Goal: Task Accomplishment & Management: Manage account settings

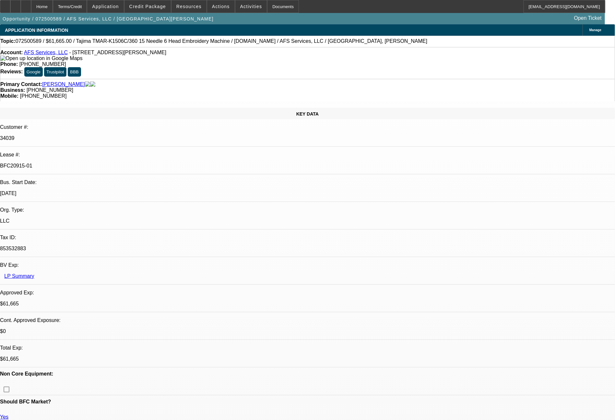
select select "0"
select select "2"
select select "0"
select select "6"
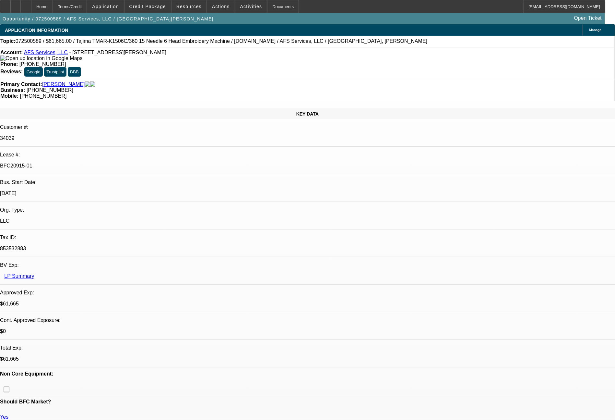
select select "0"
select select "2"
select select "0"
select select "6"
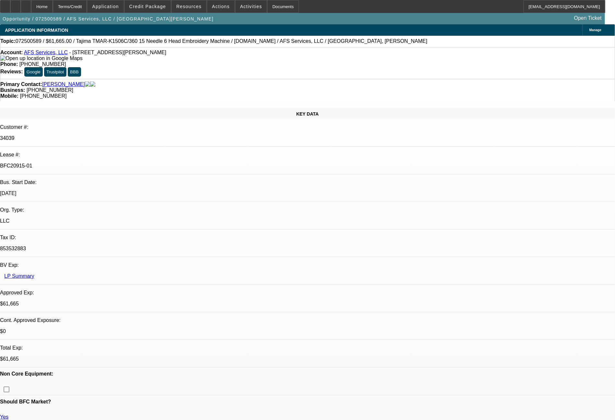
select select "0"
select select "2"
select select "0"
select select "6"
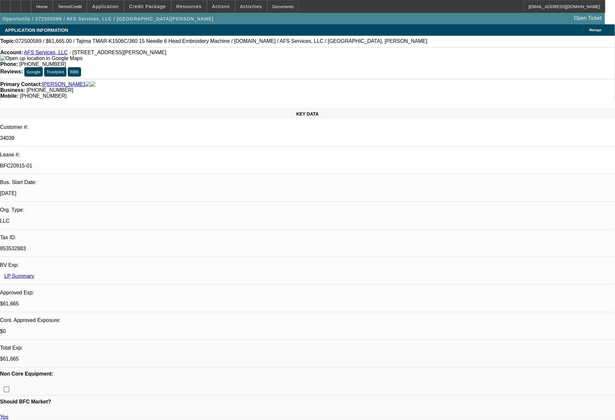
select select "0"
select select "2"
select select "0"
select select "6"
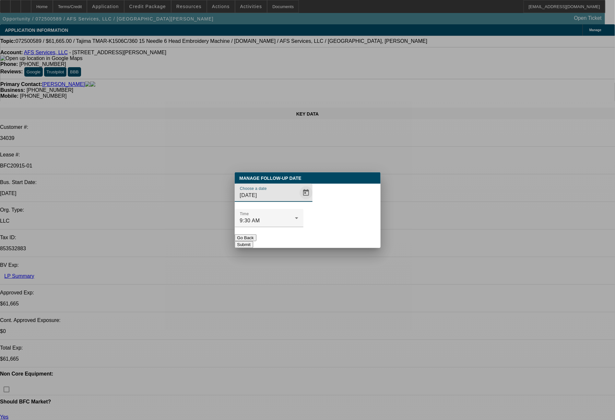
click at [298, 200] on span "Open calendar" at bounding box center [306, 193] width 16 height 16
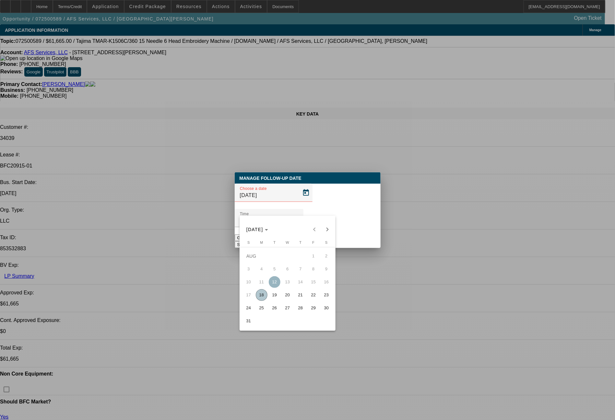
click at [289, 293] on span "20" at bounding box center [288, 295] width 12 height 12
type input "8/20/2025"
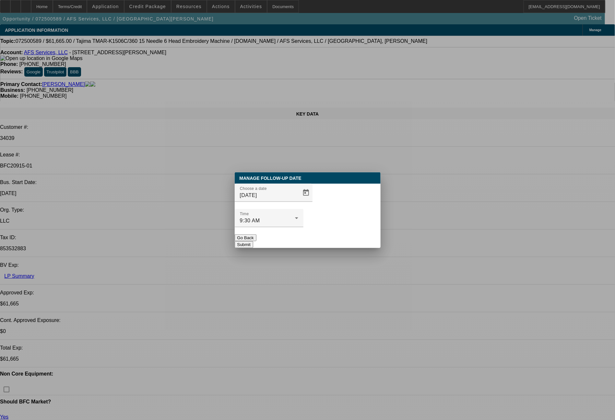
click at [253, 241] on button "Submit" at bounding box center [244, 244] width 18 height 7
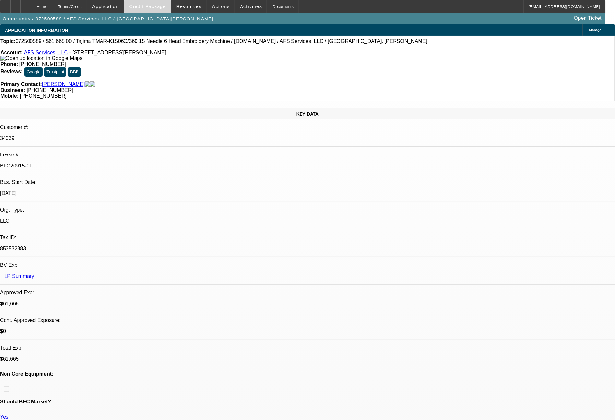
click at [162, 9] on span "Credit Package" at bounding box center [147, 6] width 37 height 5
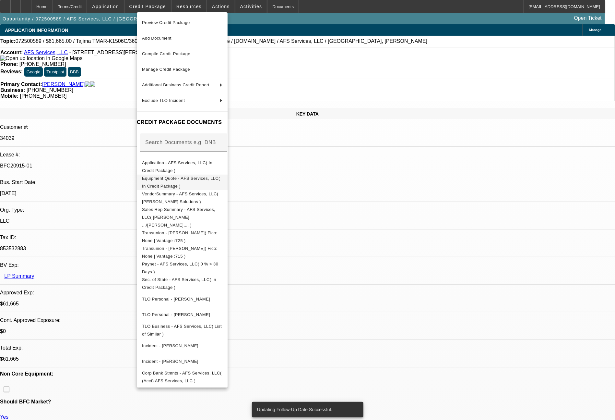
click at [211, 182] on span "Equipment Quote - AFS Services, LLC( In Credit Package )" at bounding box center [181, 182] width 78 height 13
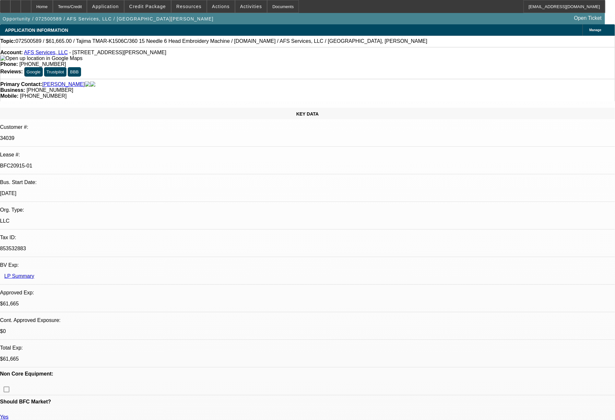
select select "0"
select select "2"
select select "0"
select select "6"
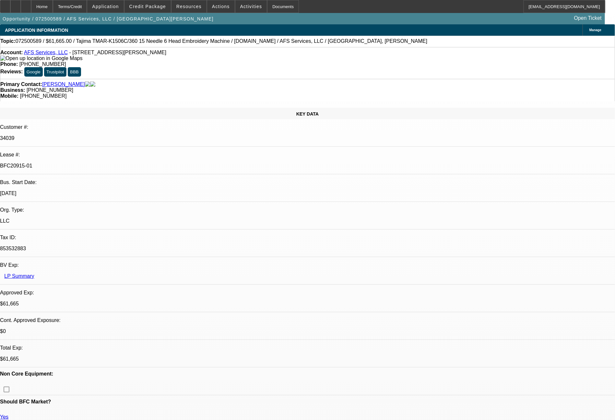
select select "0"
select select "2"
select select "0"
select select "6"
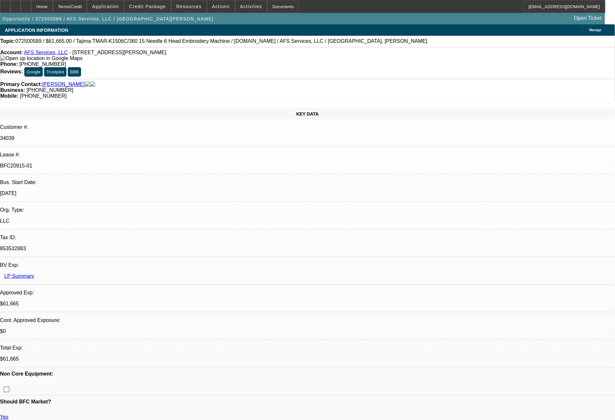
select select "0"
select select "2"
select select "0"
select select "6"
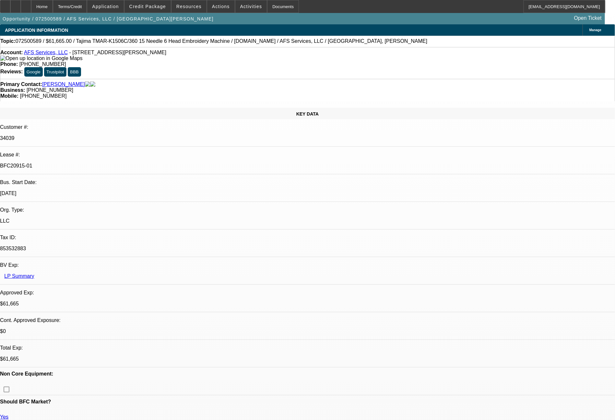
select select "0"
select select "2"
select select "0"
select select "6"
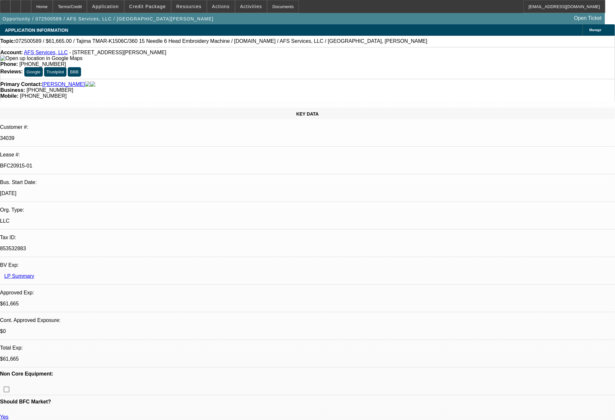
click at [163, 7] on span "Credit Package" at bounding box center [147, 6] width 37 height 5
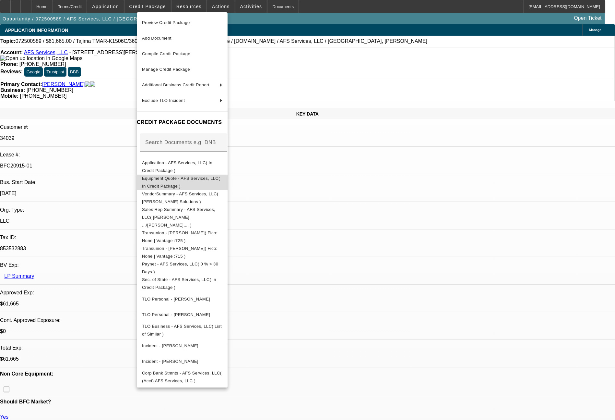
click at [185, 177] on span "Equipment Quote - AFS Services, LLC( In Credit Package )" at bounding box center [182, 182] width 80 height 16
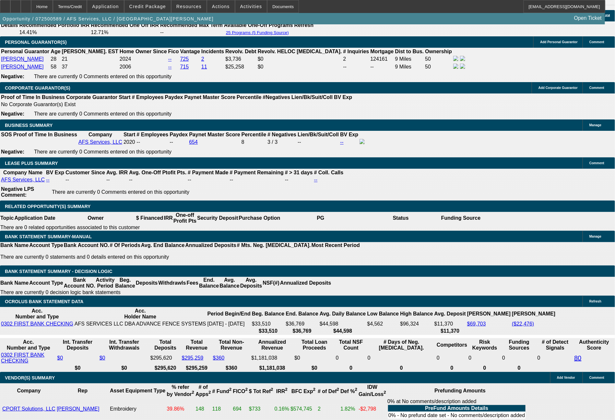
scroll to position [1005, 0]
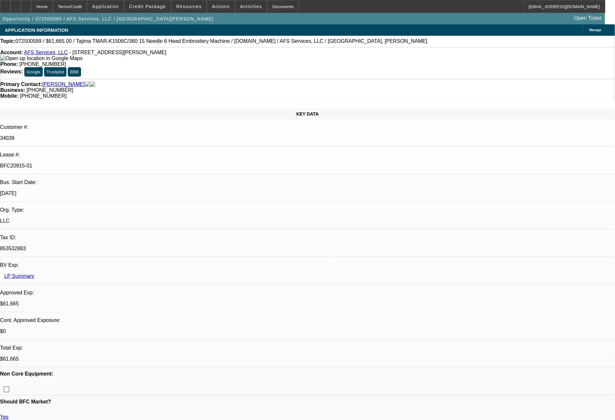
select select "0"
select select "2"
select select "0"
select select "6"
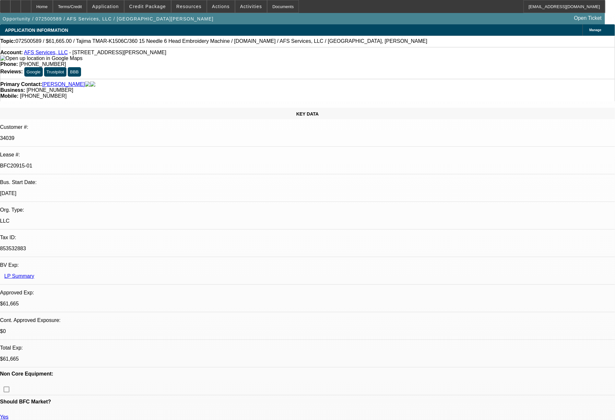
select select "0"
select select "2"
select select "0"
select select "6"
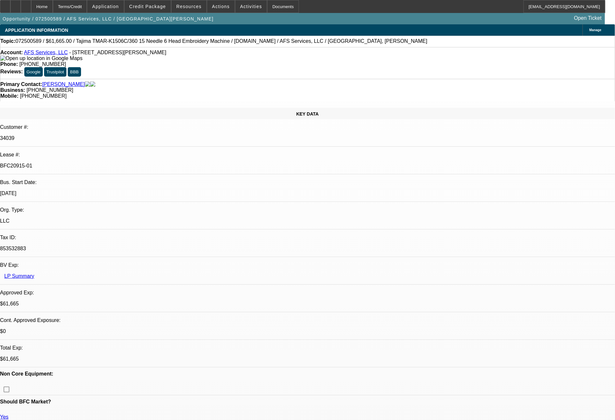
select select "0"
select select "2"
select select "0"
select select "6"
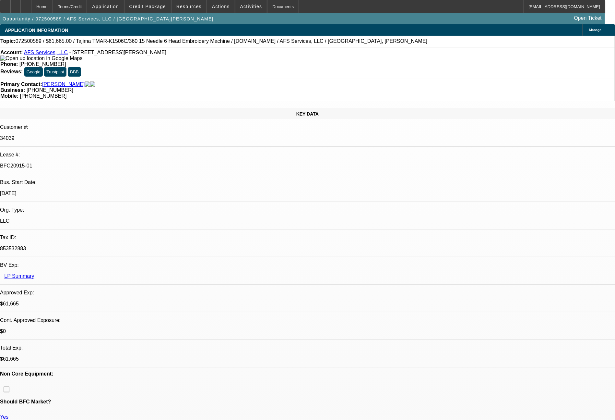
select select "0"
select select "2"
select select "0"
select select "6"
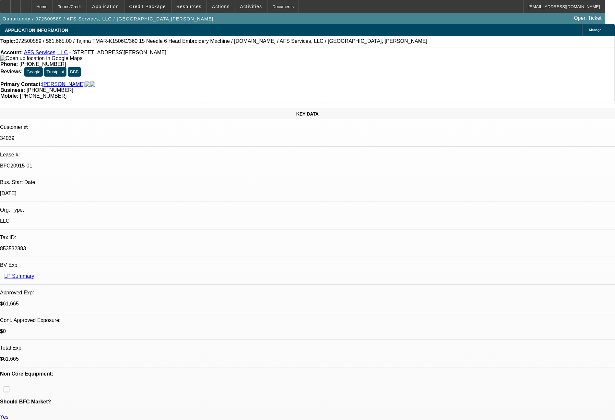
click at [163, 7] on span "Credit Package" at bounding box center [147, 6] width 37 height 5
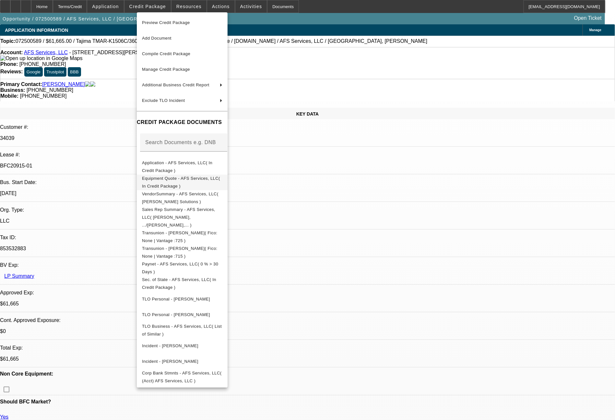
click at [188, 180] on span "Equipment Quote - AFS Services, LLC( In Credit Package )" at bounding box center [181, 182] width 78 height 13
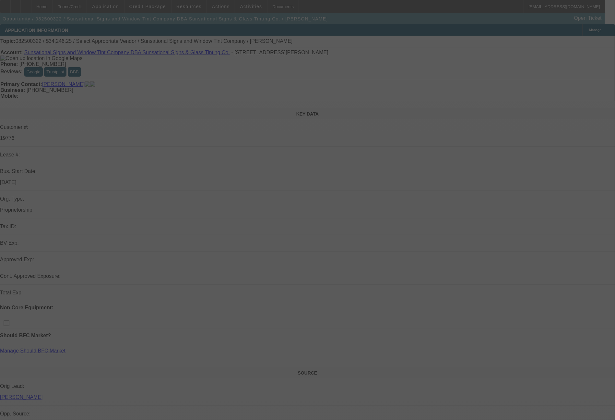
select select "0"
select select "2"
select select "0.1"
select select "4"
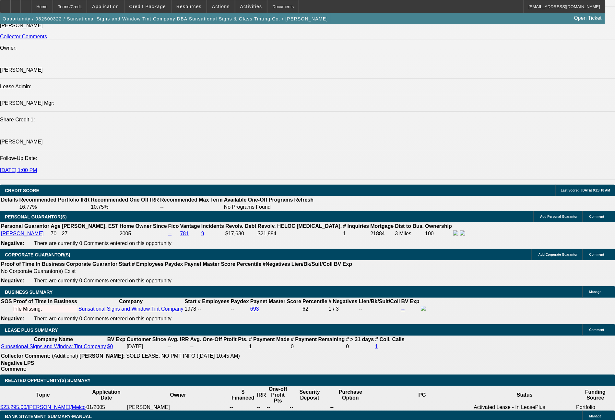
scroll to position [830, 0]
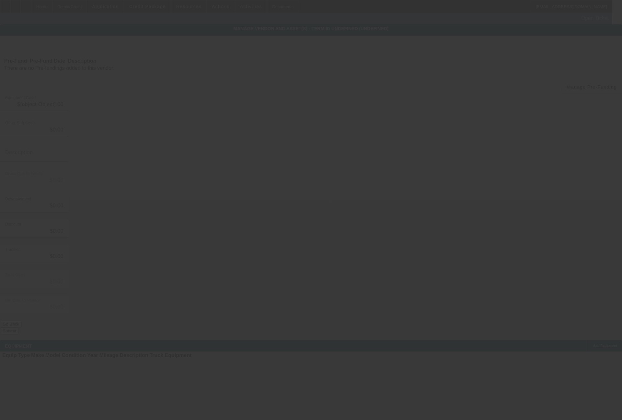
type input "$34,246.25"
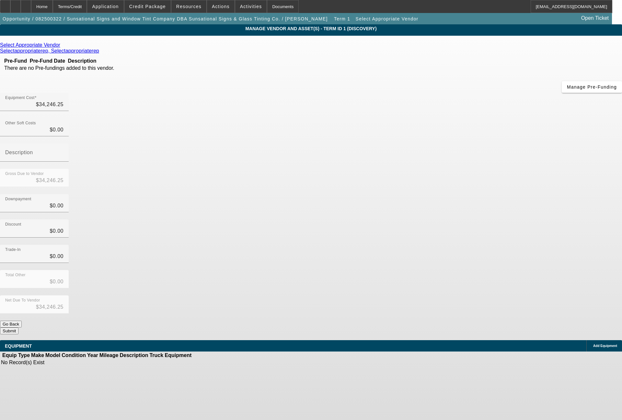
click at [62, 48] on icon at bounding box center [62, 45] width 0 height 6
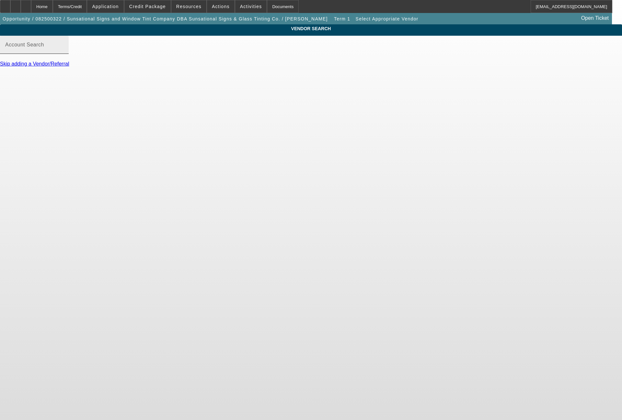
click at [44, 47] on mat-label "Account Search" at bounding box center [24, 45] width 39 height 6
click at [64, 51] on input "Account Search" at bounding box center [34, 47] width 58 height 8
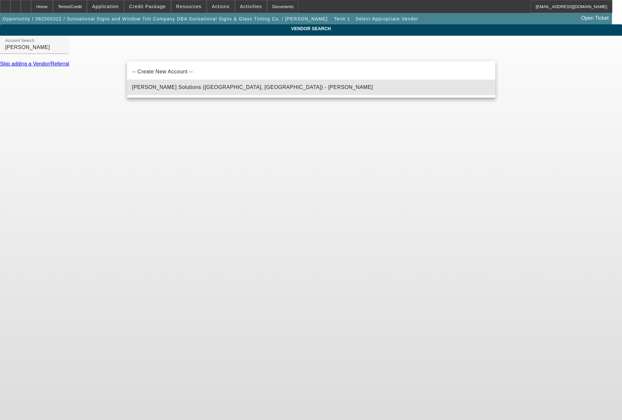
click at [165, 89] on span "Hirsch Solutions (Huntersville, NC) - Janowski, Kristof" at bounding box center [252, 87] width 241 height 6
type input "Hirsch Solutions (Huntersville, NC) - Janowski, Kristof"
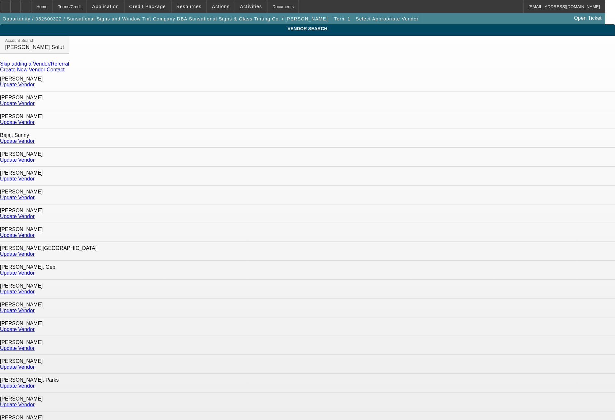
click at [35, 85] on link "Update Vendor" at bounding box center [17, 85] width 35 height 6
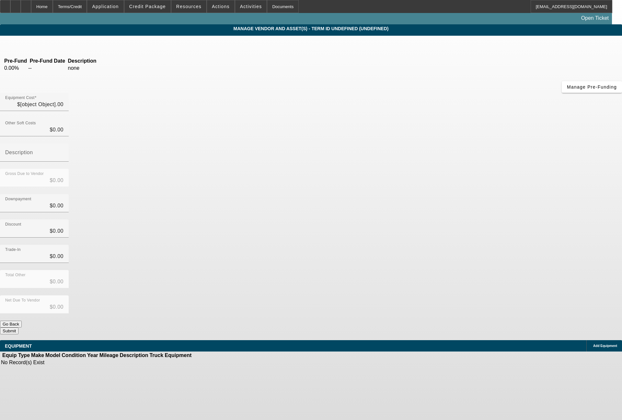
type input "$34,246.25"
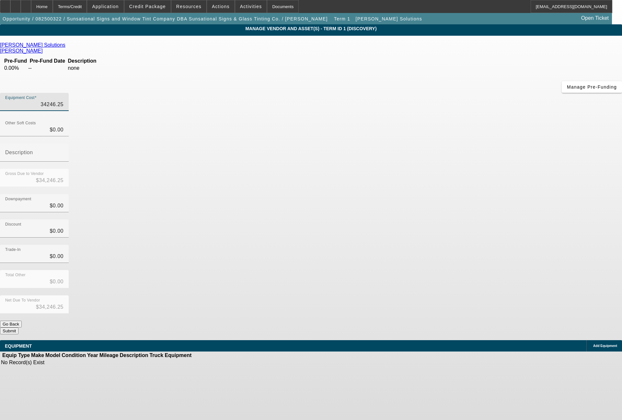
drag, startPoint x: 371, startPoint y: 54, endPoint x: 409, endPoint y: 54, distance: 38.6
click at [409, 93] on div "Equipment Cost 34246.25" at bounding box center [311, 105] width 622 height 25
type input "3"
type input "$3.00"
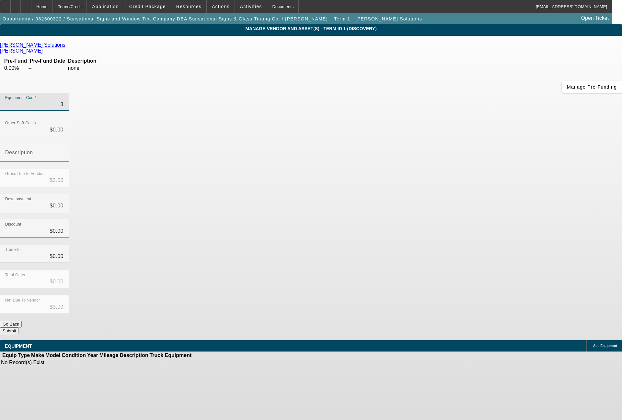
type input "33"
type input "$33.00"
type input "337"
type input "$337.00"
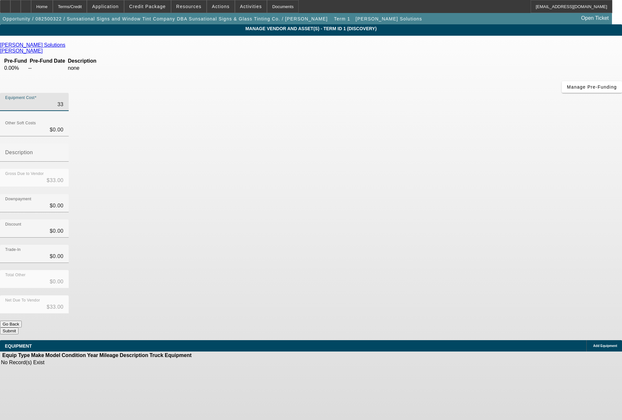
type input "$337.00"
type input "3374"
type input "$3,374.00"
type input "33746"
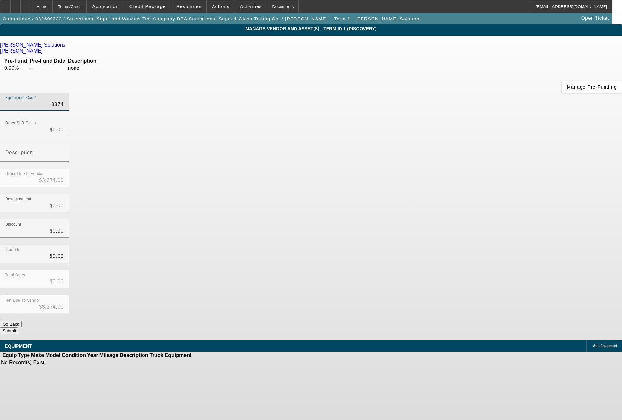
type input "$33,746.00"
type input "33746.2"
type input "$33,746.20"
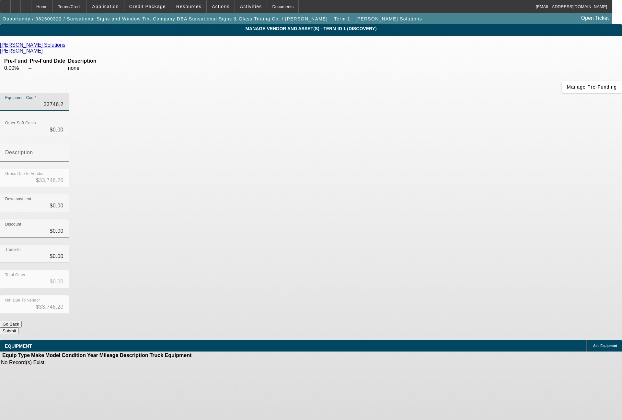
type input "33746.25"
type input "$33,746.25"
click at [594, 344] on span "Add Equipment" at bounding box center [606, 346] width 24 height 4
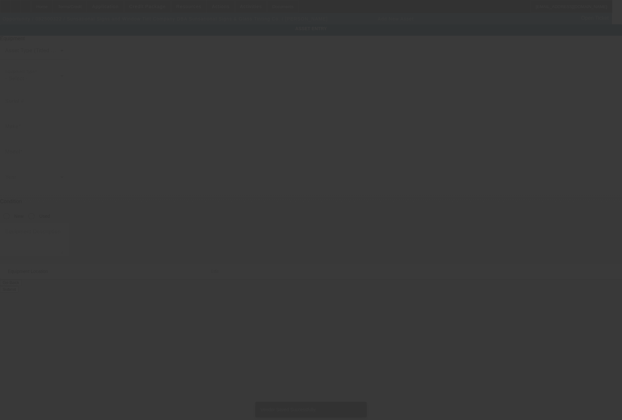
type input "234 W Johnson Hwy"
type input "Norristown"
type input "19401"
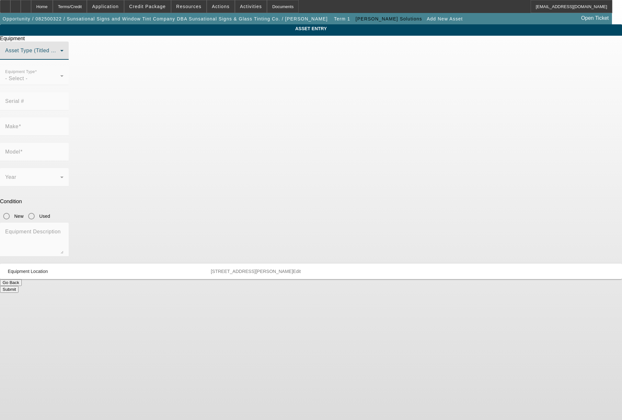
click at [60, 57] on span at bounding box center [32, 53] width 55 height 8
click at [259, 98] on span "Non Title Asset" at bounding box center [245, 99] width 37 height 8
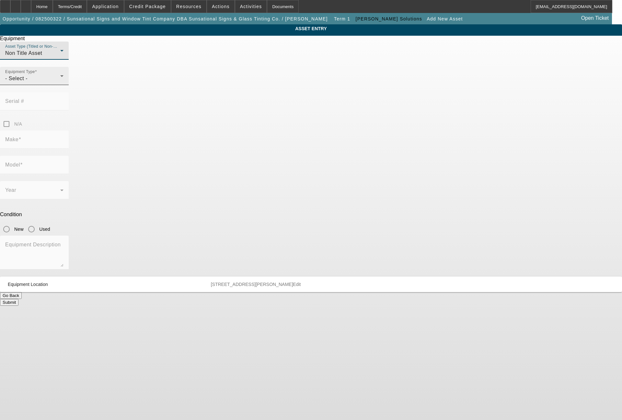
click at [60, 82] on div "- Select -" at bounding box center [32, 79] width 55 height 8
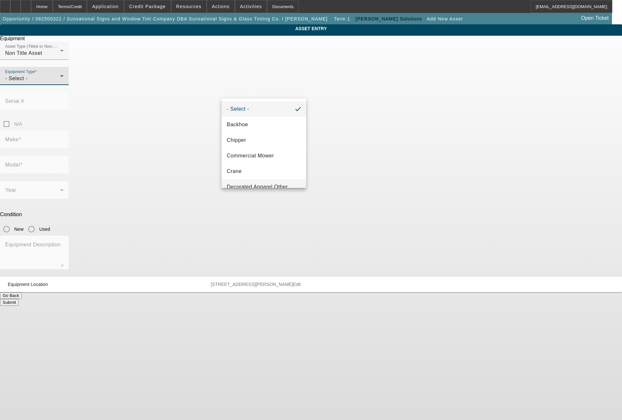
click at [273, 184] on span "Decorated Apparel Other" at bounding box center [257, 187] width 61 height 8
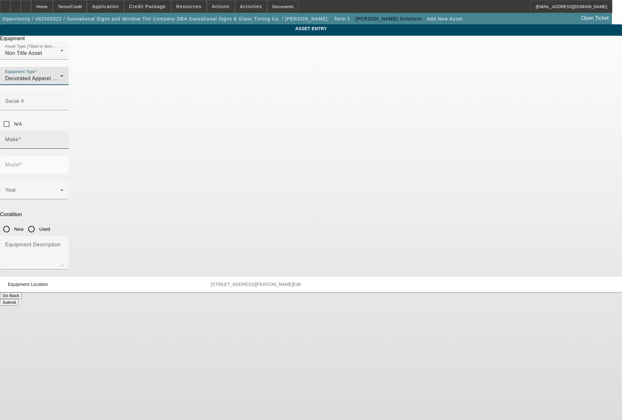
click at [64, 144] on div at bounding box center [64, 144] width 0 height 0
click at [64, 138] on input "Make" at bounding box center [34, 142] width 58 height 8
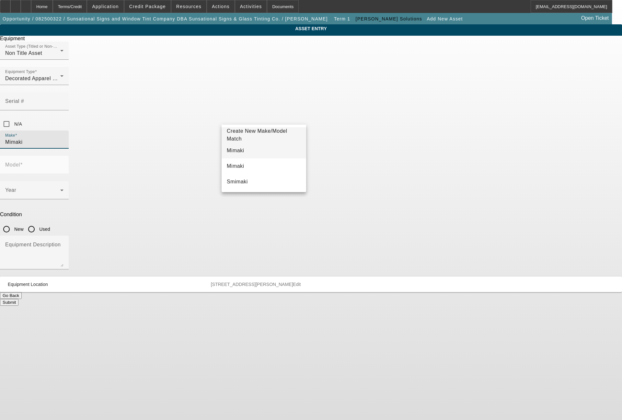
type input "Mimaki"
click at [236, 148] on span "Mimaki" at bounding box center [236, 151] width 18 height 6
drag, startPoint x: 323, startPoint y: 146, endPoint x: 293, endPoint y: 142, distance: 30.4
click at [13, 222] on input "New" at bounding box center [6, 228] width 13 height 13
radio input "true"
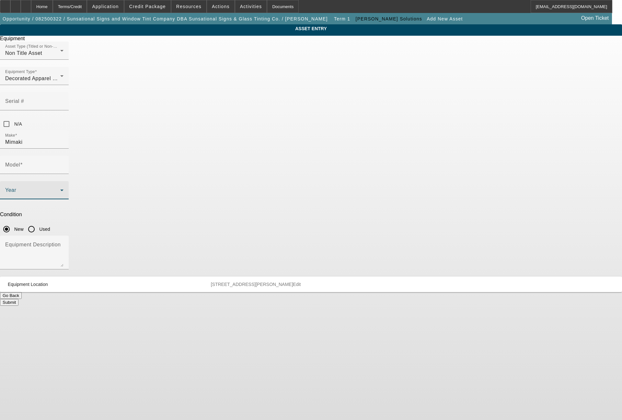
click at [60, 189] on span at bounding box center [32, 193] width 55 height 8
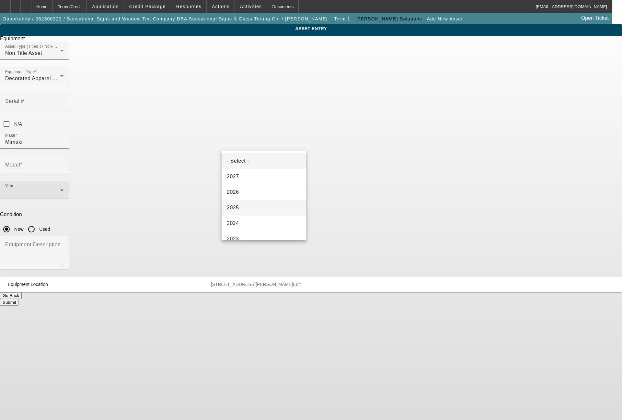
click at [240, 204] on mat-option "2025" at bounding box center [264, 208] width 85 height 16
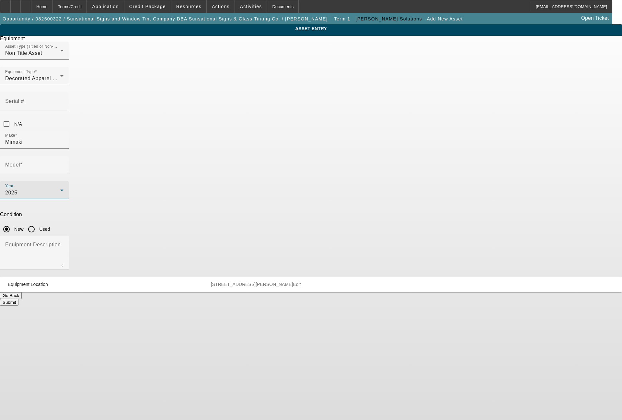
click at [64, 243] on textarea "Equipment Description" at bounding box center [34, 254] width 58 height 23
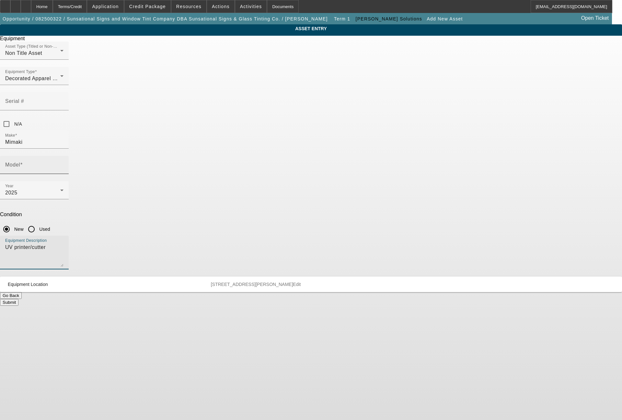
type textarea "UV printer/cutter"
click at [64, 163] on input "Model" at bounding box center [34, 167] width 58 height 8
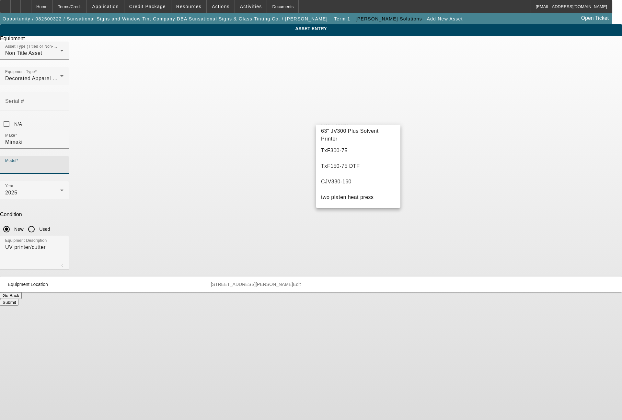
scroll to position [435, 0]
click at [376, 127] on span "UCJV330-130 UV 54" Print and Cut" at bounding box center [354, 119] width 66 height 13
type input "UCJV330-130 UV 54" Print and Cut"
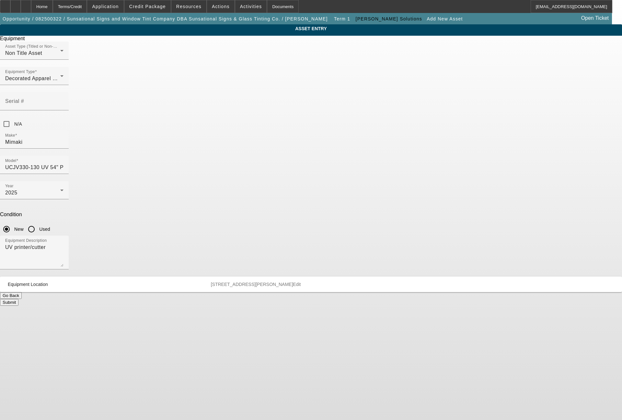
click at [18, 299] on button "Submit" at bounding box center [9, 302] width 18 height 7
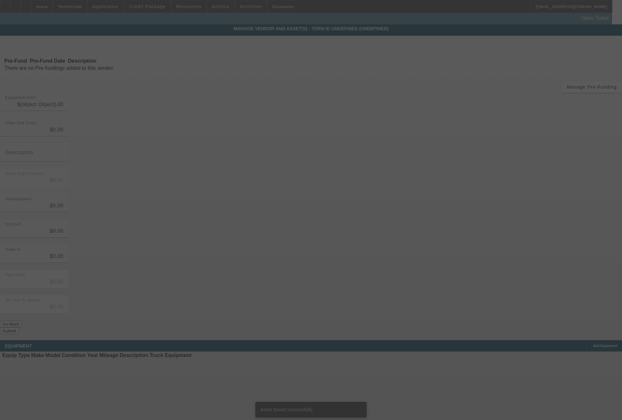
type input "$33,746.25"
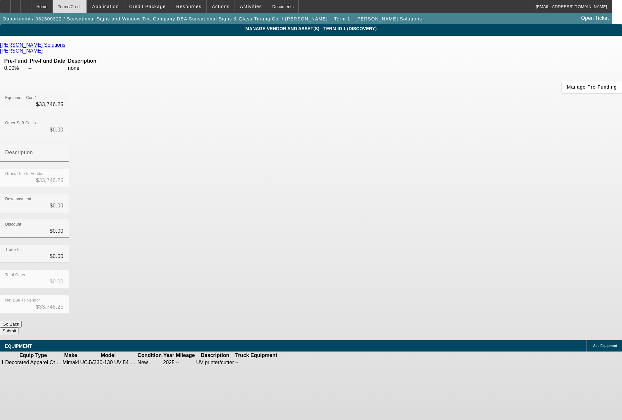
click at [87, 9] on div "Terms/Credit" at bounding box center [70, 6] width 34 height 13
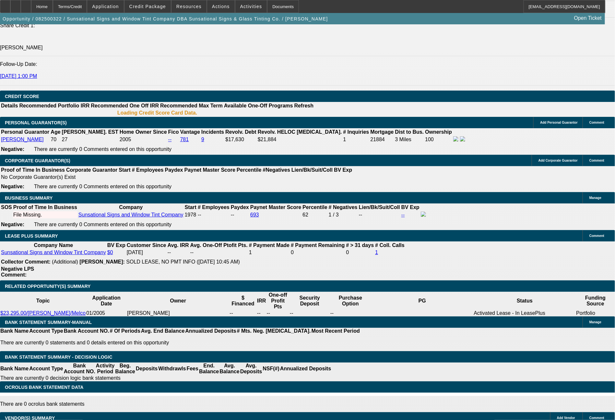
select select "0"
select select "2"
select select "0.1"
select select "4"
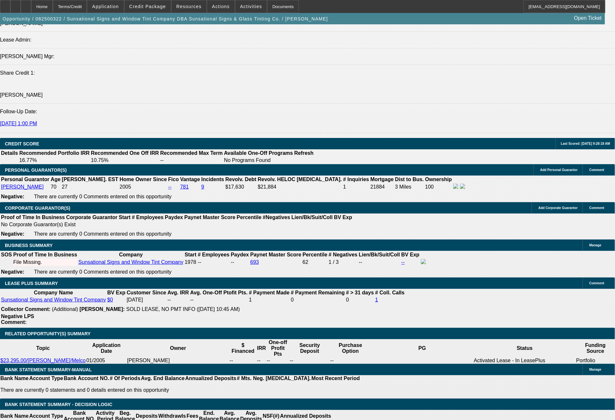
scroll to position [882, 0]
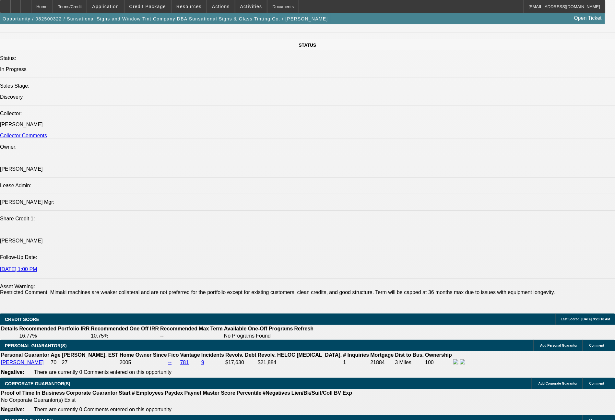
scroll to position [737, 0]
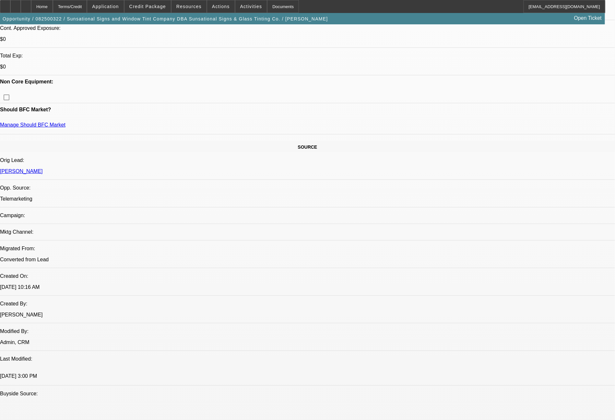
scroll to position [3, 0]
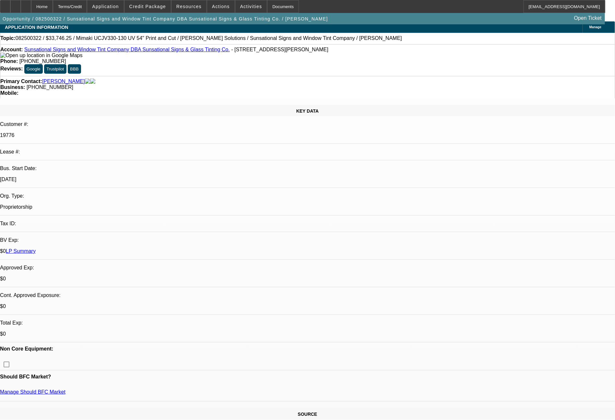
click at [152, 4] on span "Credit Package" at bounding box center [147, 6] width 37 height 5
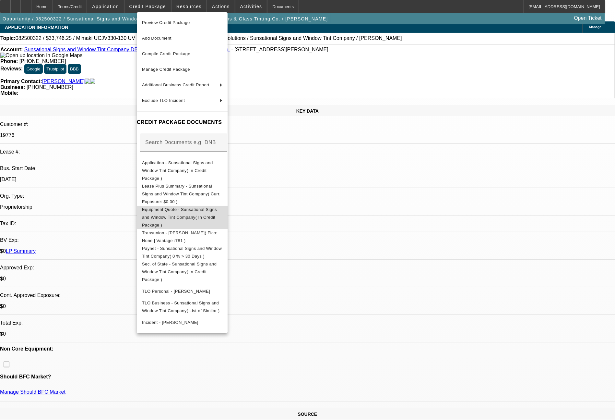
click at [175, 206] on span "Equipment Quote - Sunsational Signs and Window Tint Company( In Credit Package )" at bounding box center [182, 217] width 80 height 23
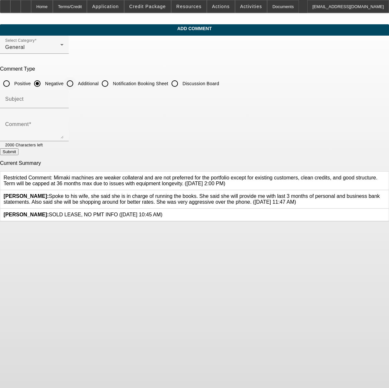
click at [77, 83] on input "Additional" at bounding box center [70, 83] width 13 height 13
radio input "true"
click at [64, 130] on textarea "Comment" at bounding box center [34, 131] width 58 height 16
type textarea "8/18 - spoke with his wife (she would not pass the call through to George), and…"
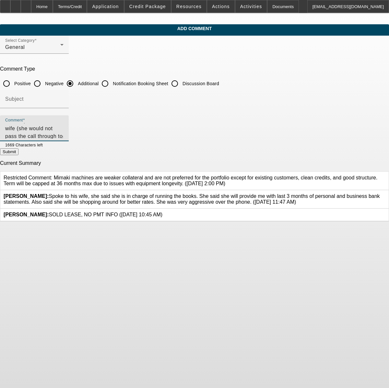
click at [18, 152] on button "Submit" at bounding box center [9, 151] width 18 height 7
radio input "true"
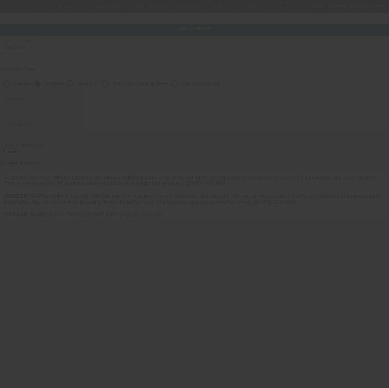
scroll to position [0, 0]
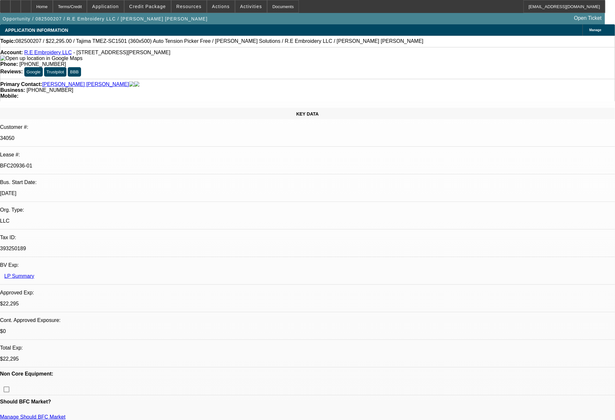
select select "0"
select select "2"
select select "0"
select select "6"
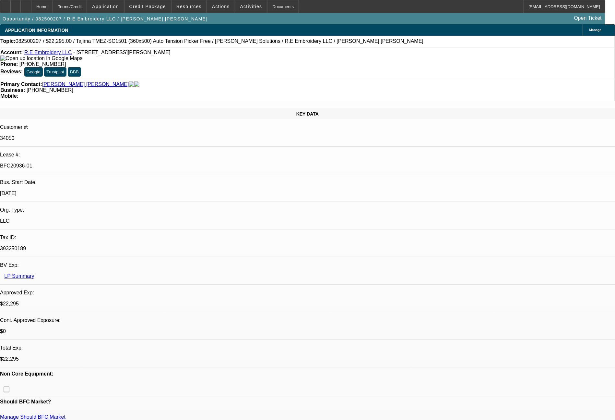
select select "0"
select select "2"
select select "0"
select select "6"
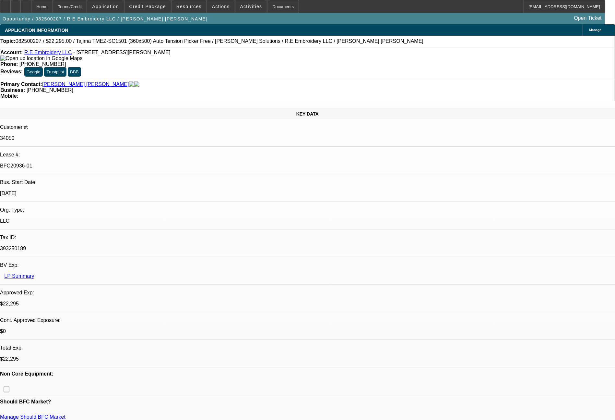
select select "0"
select select "2"
select select "0"
select select "6"
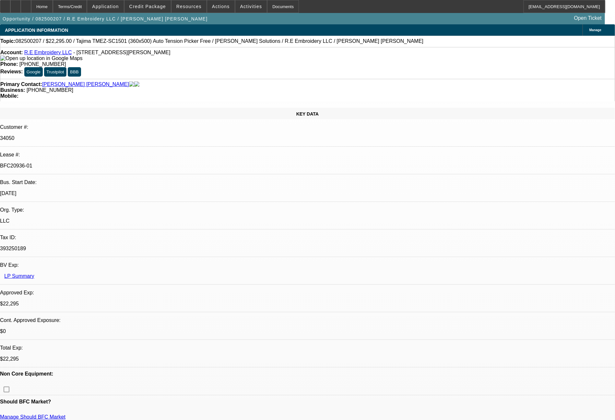
select select "0"
select select "2"
select select "0"
select select "6"
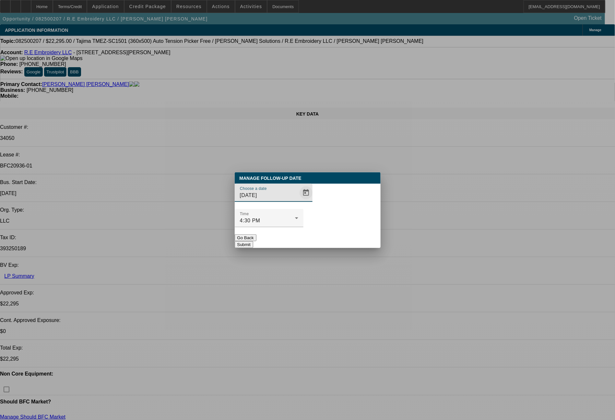
click at [298, 200] on span "Open calendar" at bounding box center [306, 193] width 16 height 16
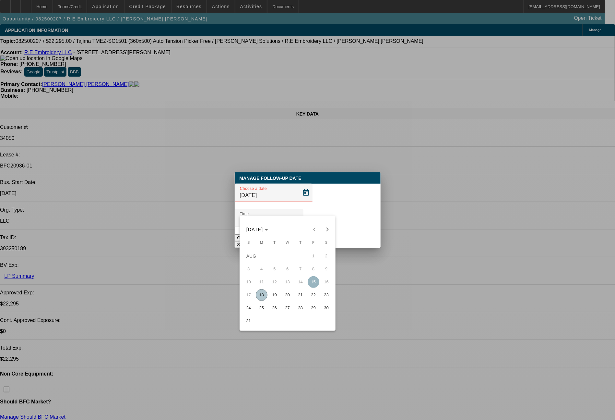
drag, startPoint x: 274, startPoint y: 294, endPoint x: 315, endPoint y: 239, distance: 68.9
click at [275, 293] on span "19" at bounding box center [275, 295] width 12 height 12
type input "[DATE]"
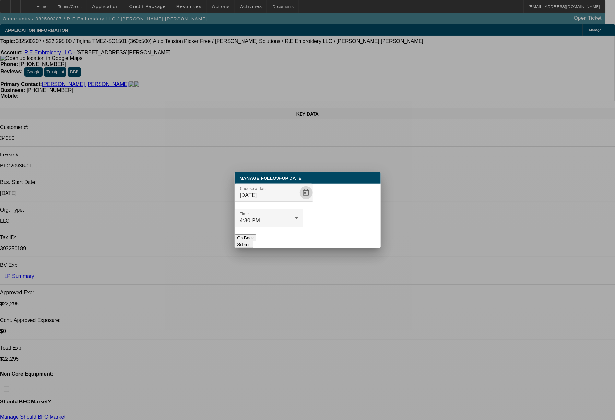
click at [253, 241] on button "Submit" at bounding box center [244, 244] width 18 height 7
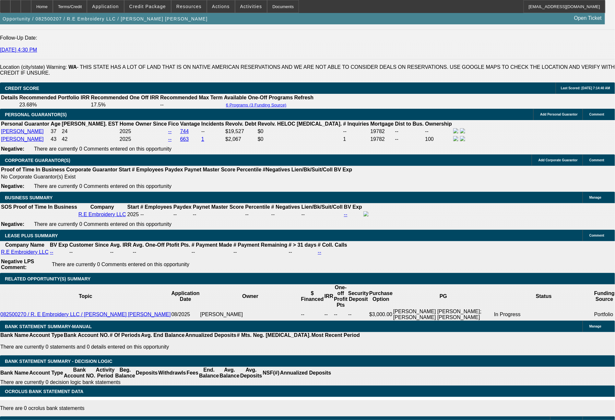
scroll to position [1002, 0]
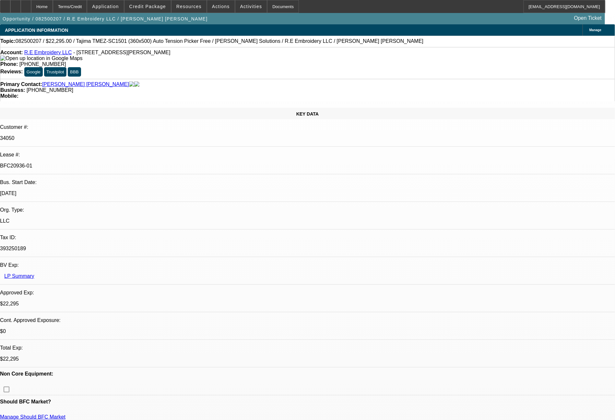
select select "0"
select select "2"
select select "0"
select select "6"
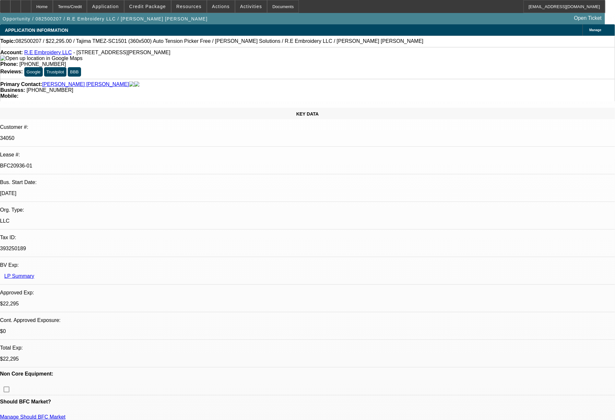
select select "0"
select select "2"
select select "0"
select select "6"
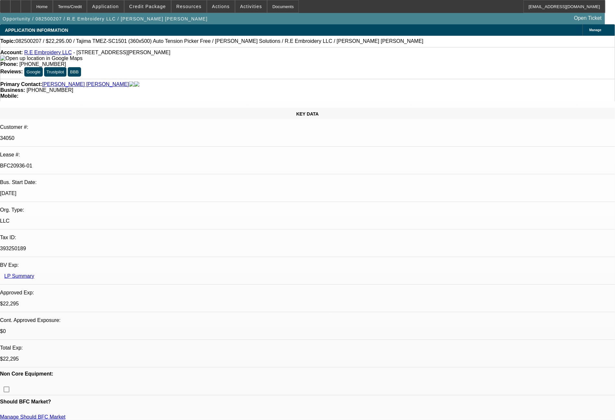
select select "0"
select select "2"
select select "0"
select select "6"
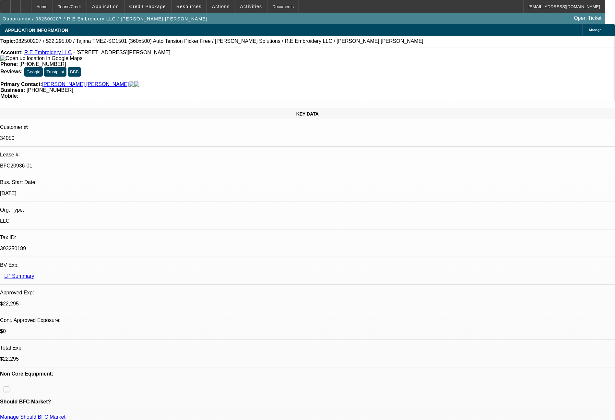
select select "0"
select select "2"
select select "0"
select select "6"
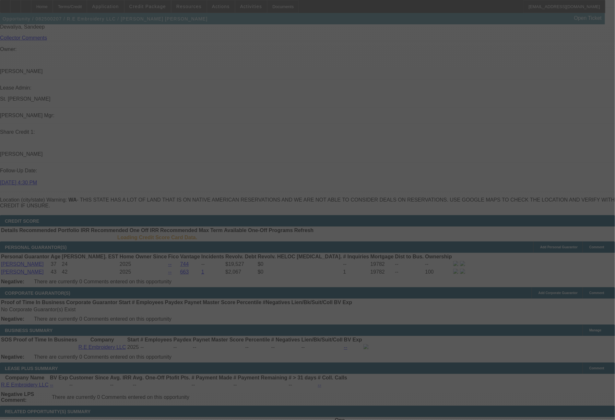
scroll to position [1160, 0]
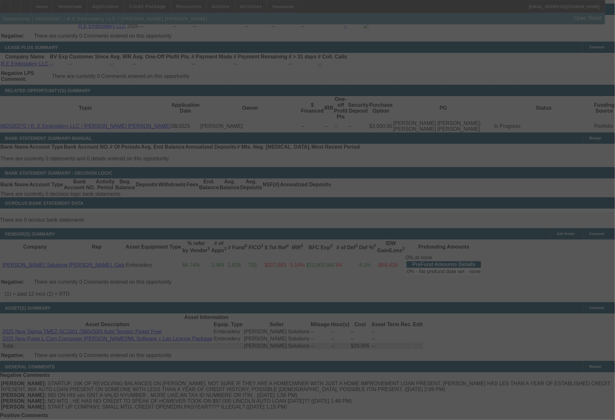
select select "0"
select select "2"
select select "0"
select select "2"
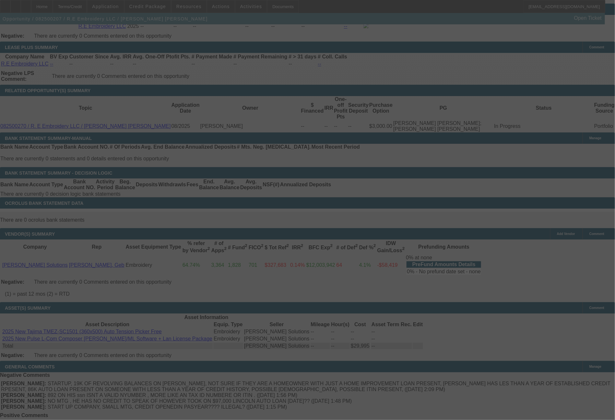
select select "0"
select select "2"
select select "0"
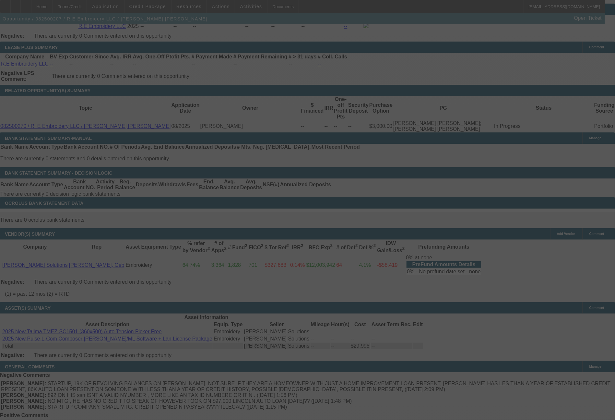
select select "2"
select select "0"
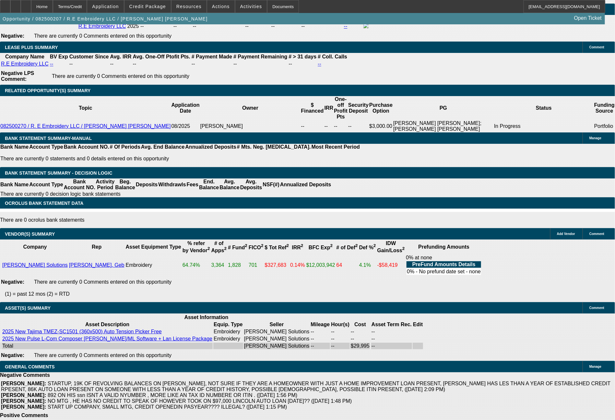
select select "2"
select select "6"
select select "2"
select select "6"
select select "2"
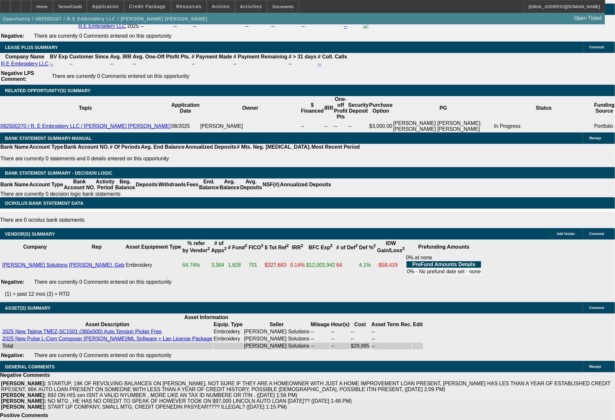
select select "6"
select select "2"
select select "6"
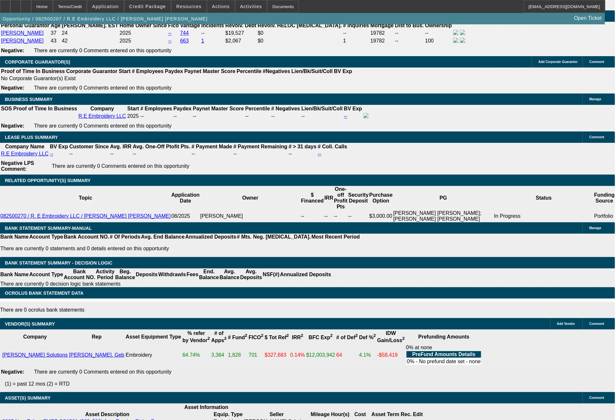
scroll to position [1030, 0]
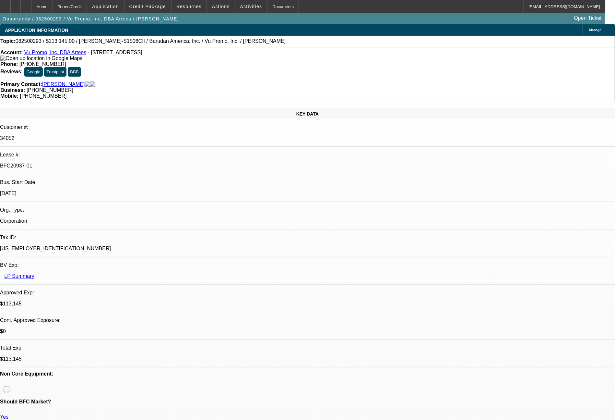
select select "0"
select select "2"
select select "0"
select select "6"
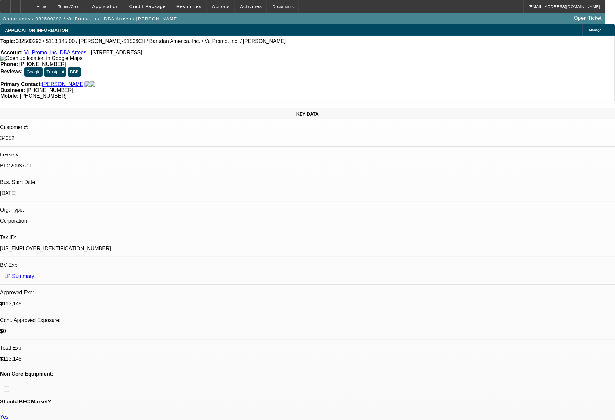
select select "0"
select select "2"
select select "0.1"
select select "4"
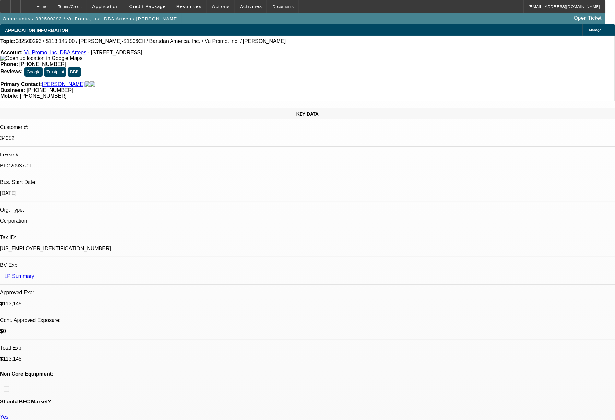
select select "0"
select select "2"
select select "0.1"
select select "4"
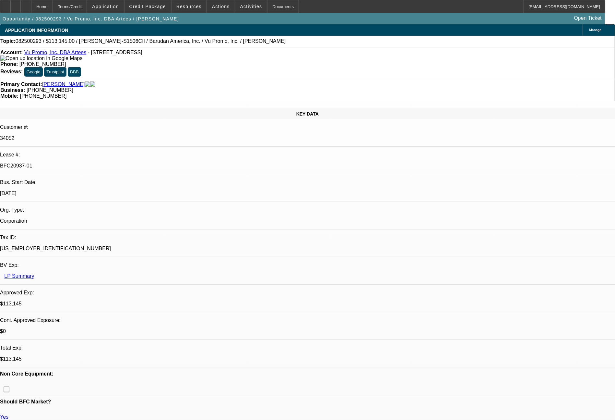
select select "0"
select select "2"
select select "0"
select select "6"
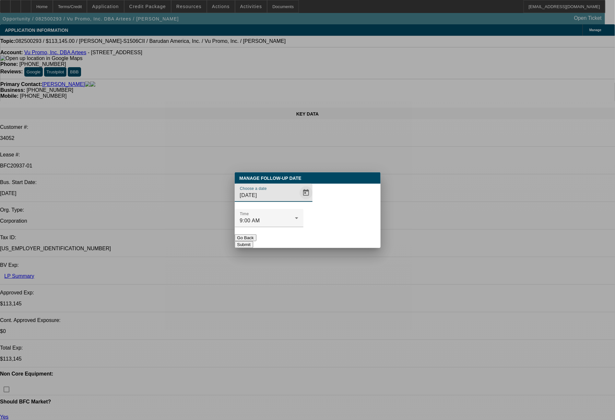
click at [298, 200] on span "Open calendar" at bounding box center [306, 193] width 16 height 16
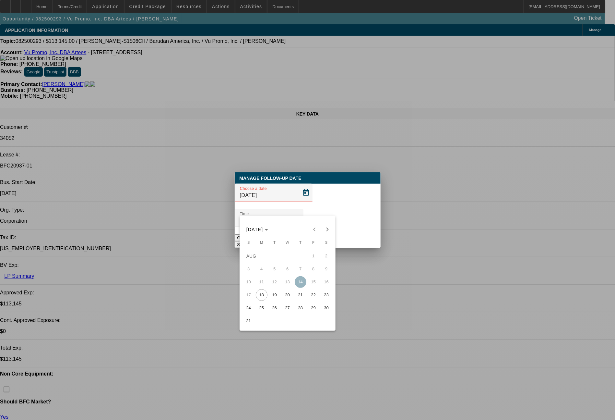
click at [271, 297] on span "19" at bounding box center [275, 295] width 12 height 12
type input "[DATE]"
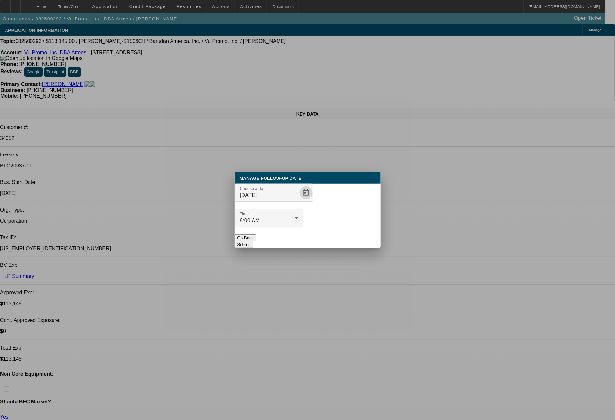
click at [253, 241] on button "Submit" at bounding box center [244, 244] width 18 height 7
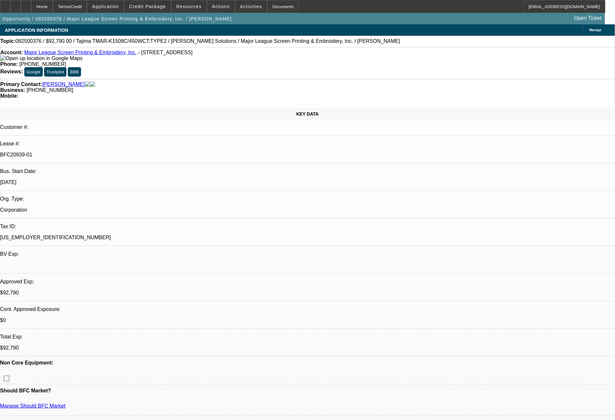
select select "0"
select select "2"
select select "0.1"
select select "4"
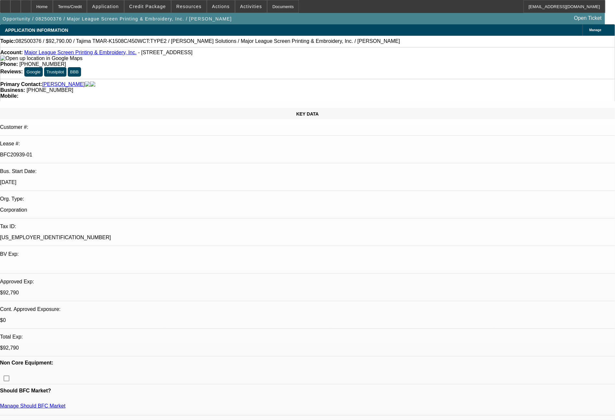
select select "0"
select select "2"
select select "0.1"
select select "4"
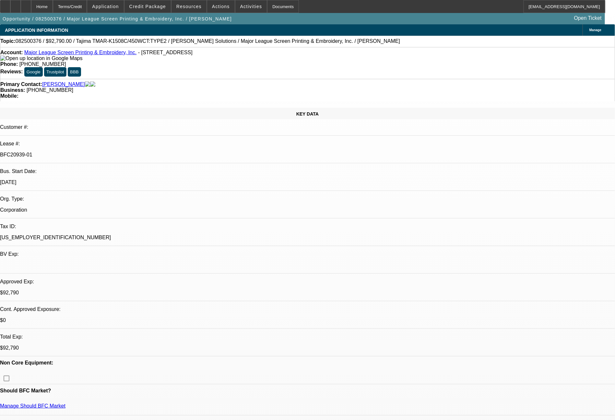
select select "0"
select select "2"
select select "0.1"
select select "4"
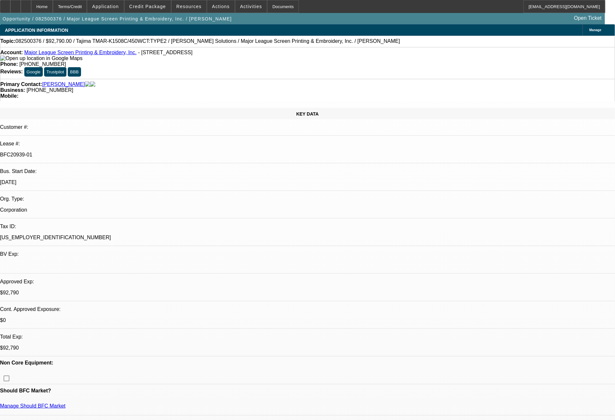
select select "0"
select select "2"
select select "0.1"
select select "4"
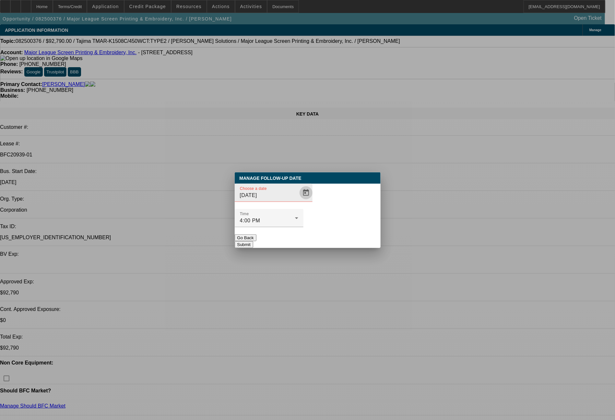
click at [298, 200] on span "Open calendar" at bounding box center [306, 193] width 16 height 16
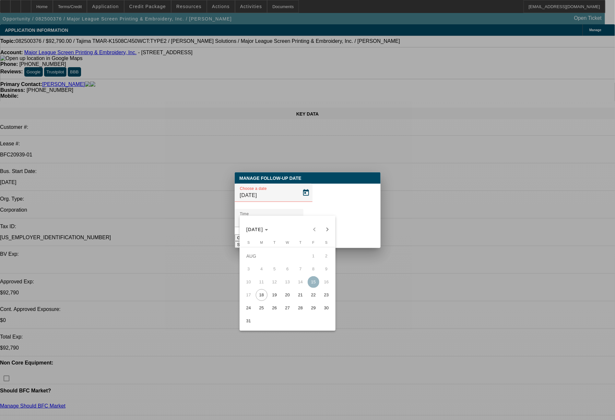
click at [271, 294] on span "19" at bounding box center [275, 295] width 12 height 12
type input "[DATE]"
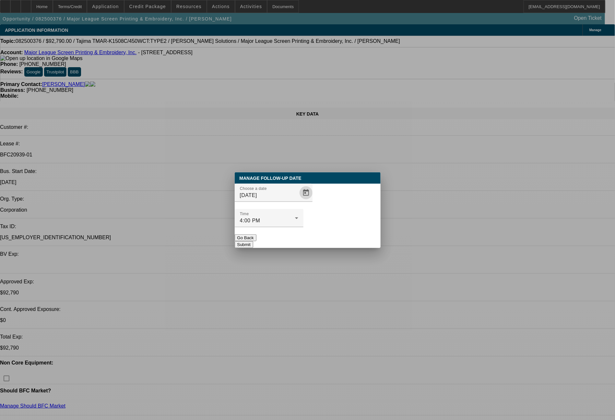
click at [253, 241] on button "Submit" at bounding box center [244, 244] width 18 height 7
